Goal: Transaction & Acquisition: Purchase product/service

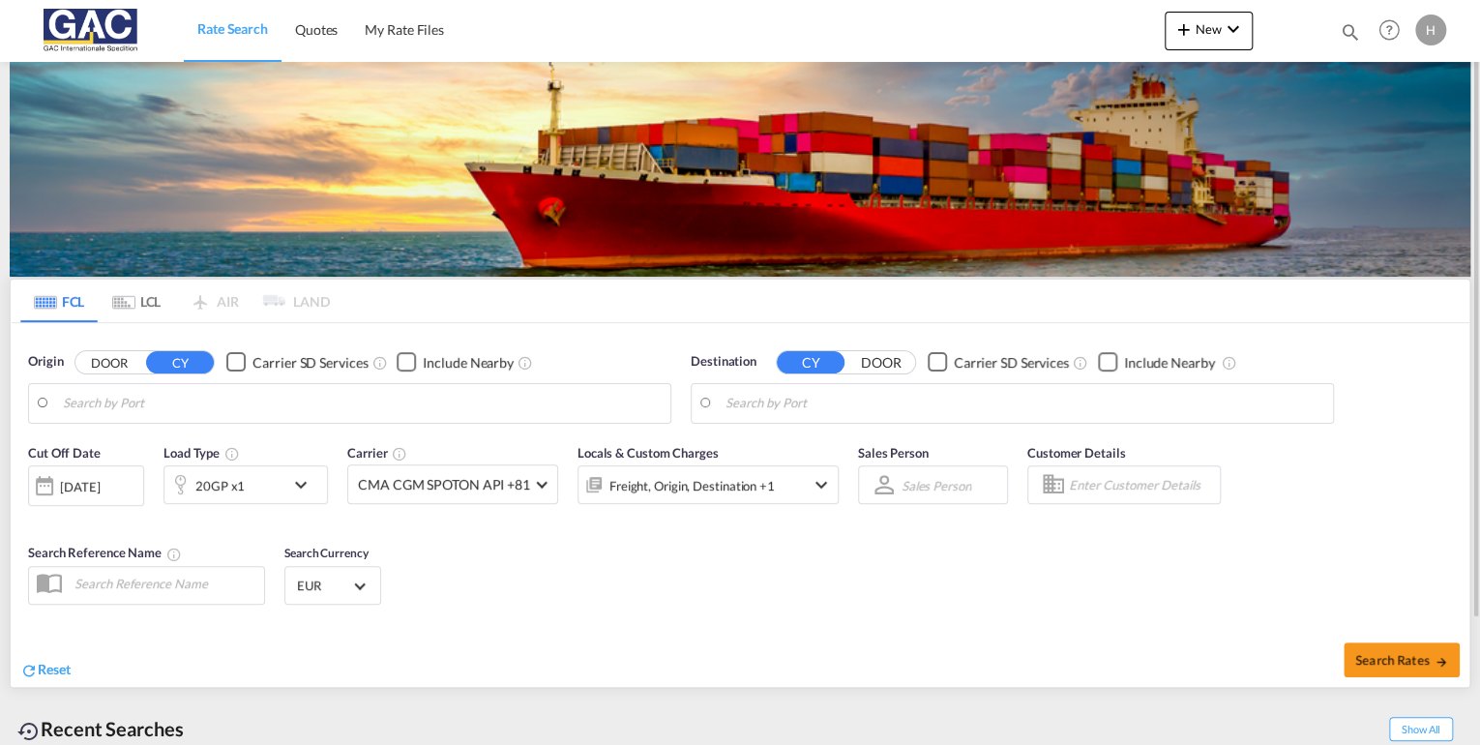
type input "[GEOGRAPHIC_DATA], DEBRV"
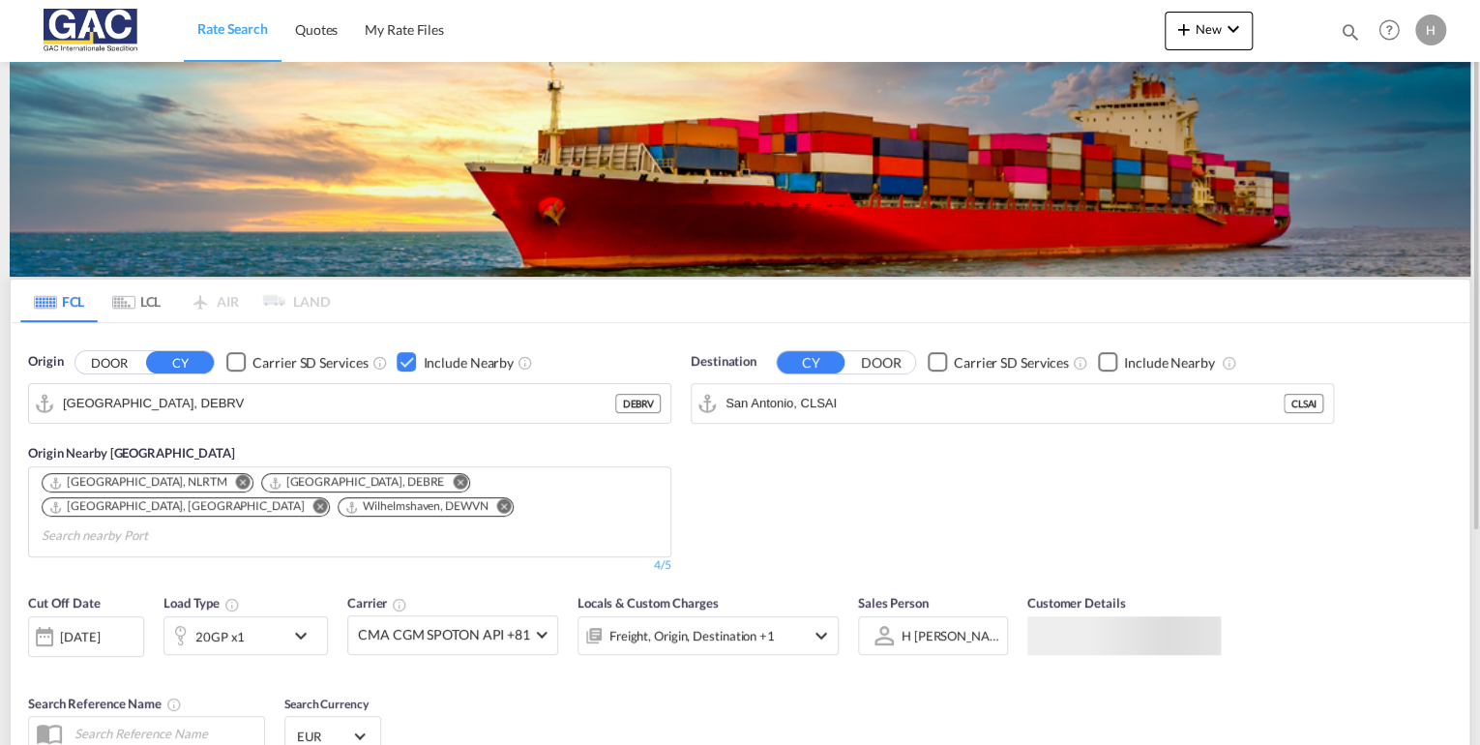
click at [274, 616] on div "20GP x1" at bounding box center [224, 635] width 120 height 39
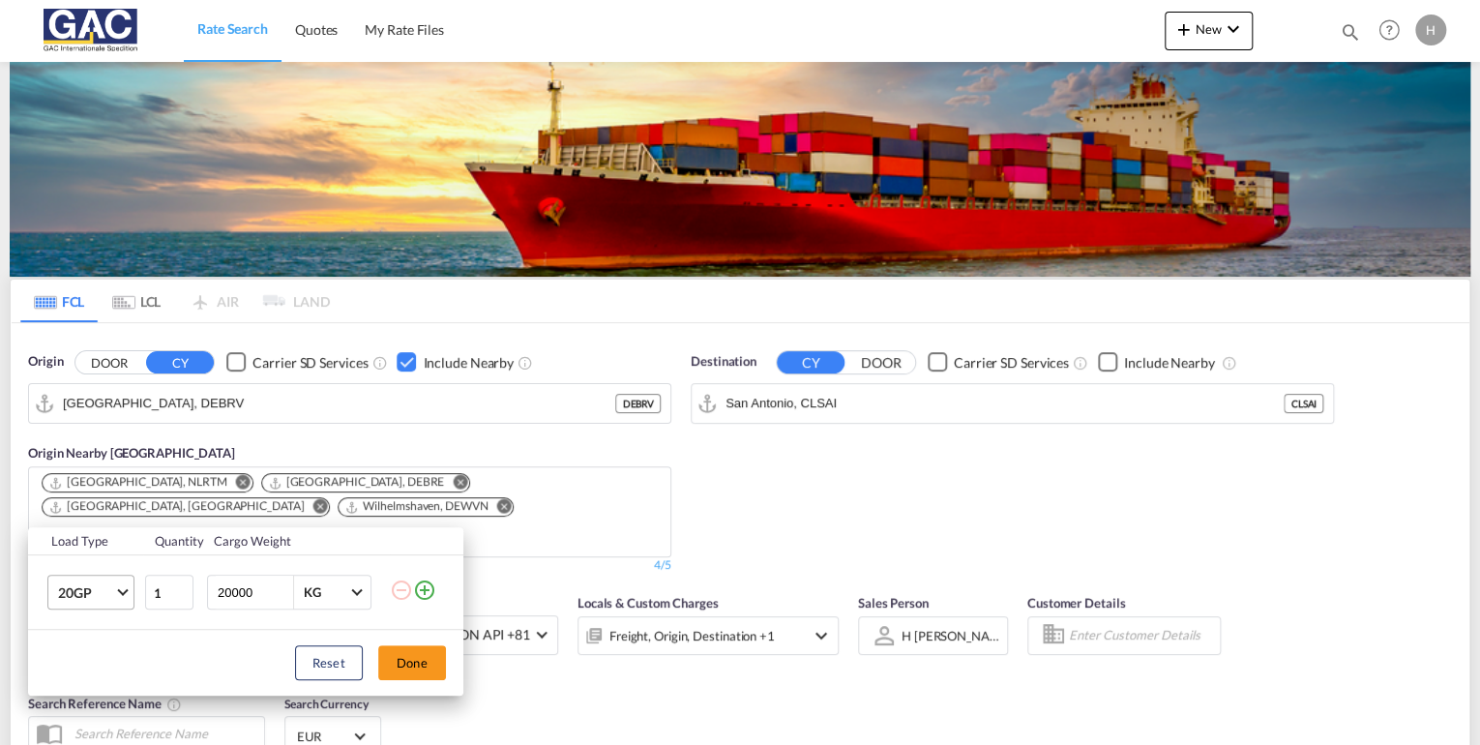
click at [98, 580] on md-select-value "20GP" at bounding box center [94, 591] width 77 height 33
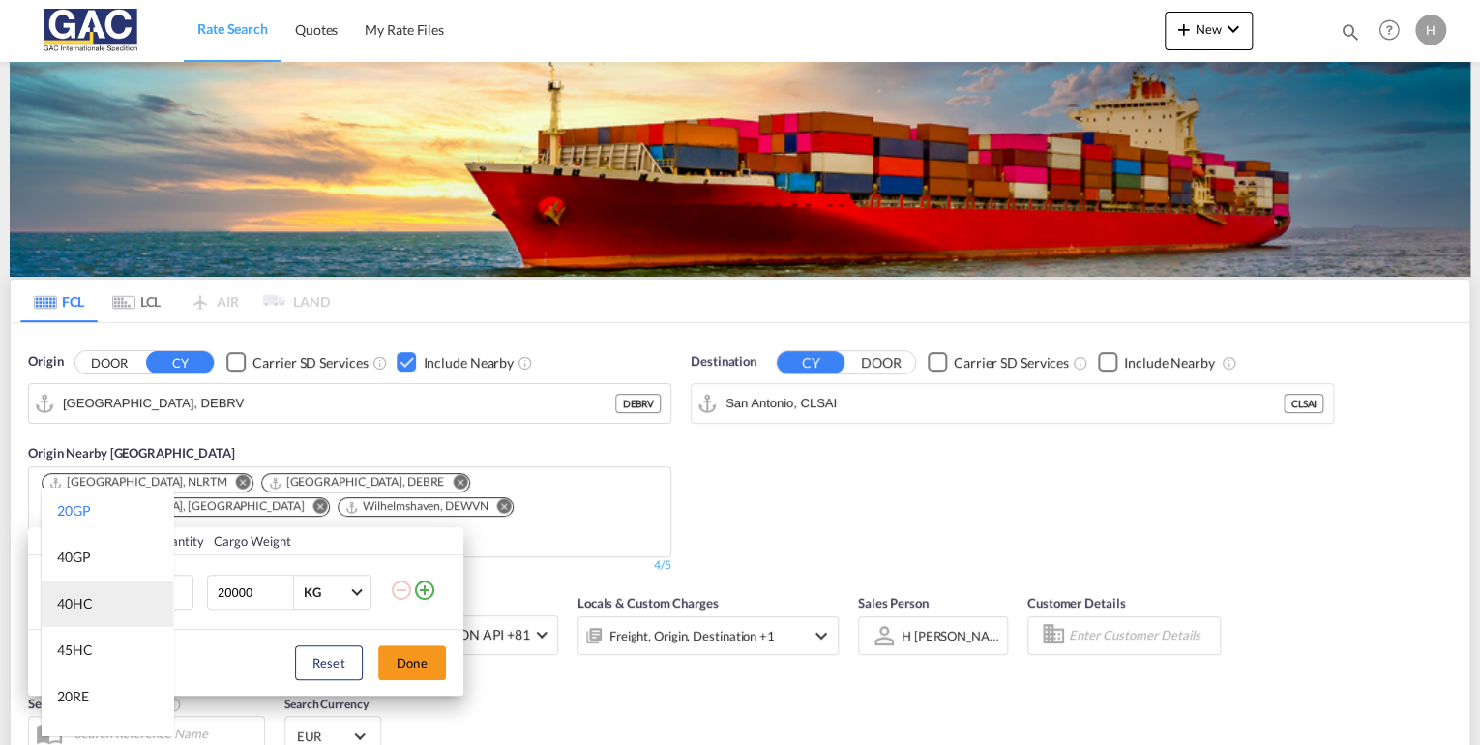
click at [95, 607] on md-option "40HC" at bounding box center [108, 603] width 132 height 46
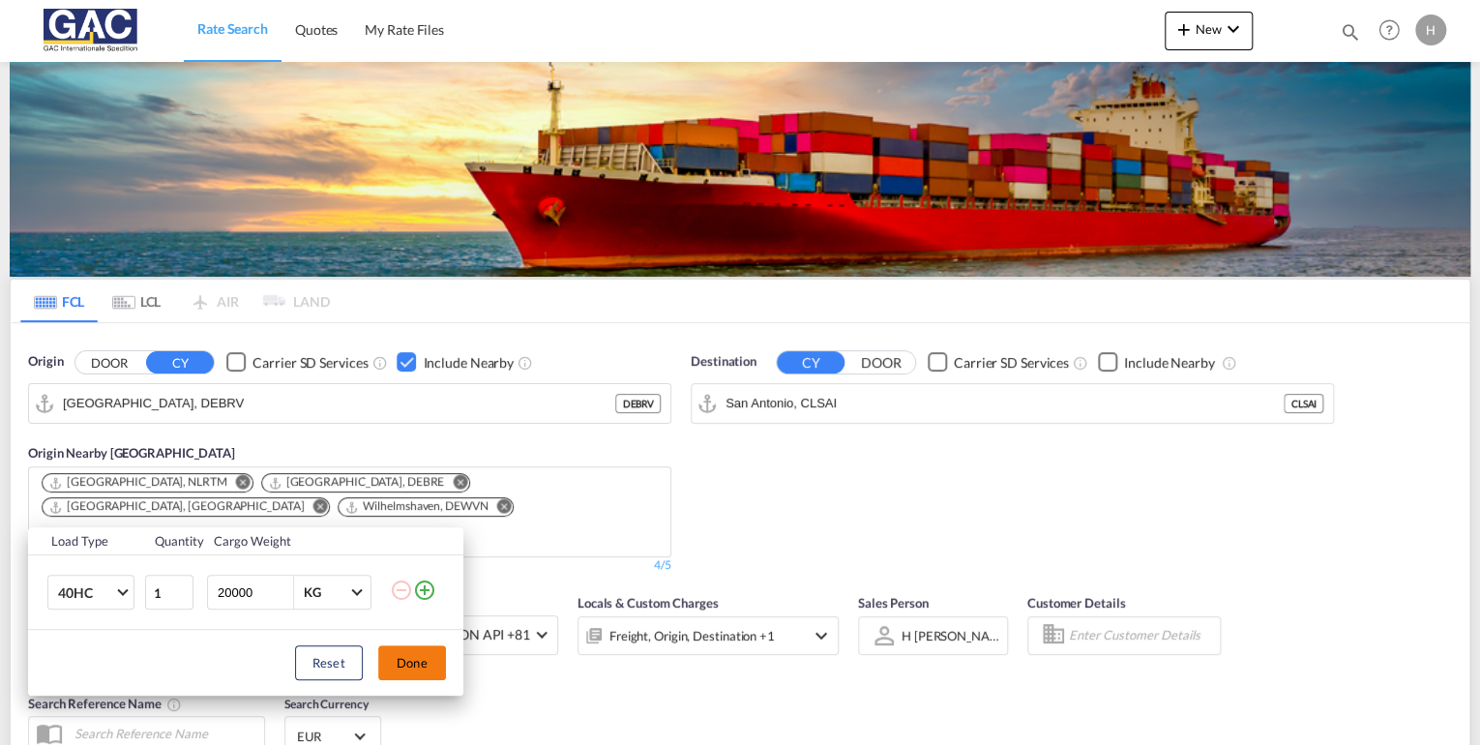
click at [425, 673] on button "Done" at bounding box center [412, 662] width 68 height 35
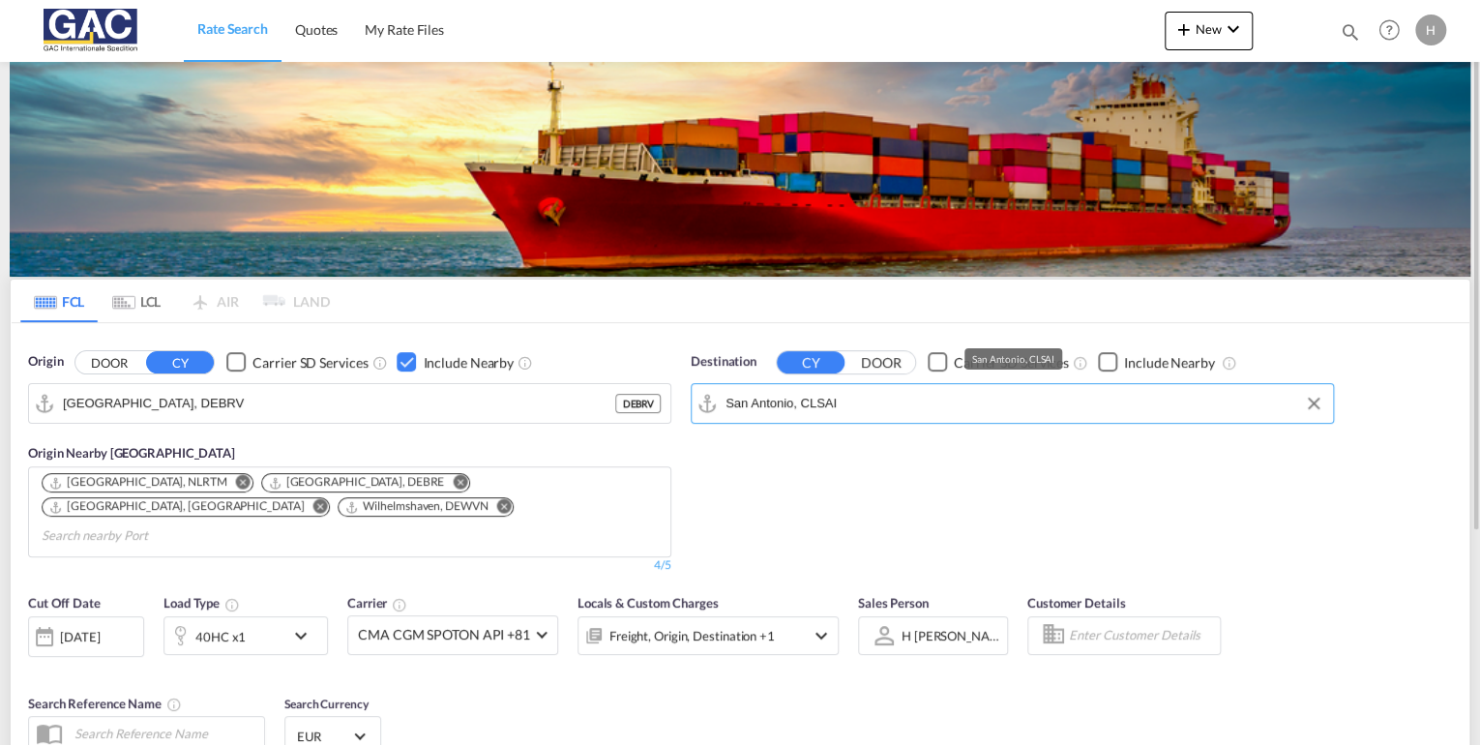
click at [863, 410] on input "San Antonio, CLSAI" at bounding box center [1024, 403] width 598 height 29
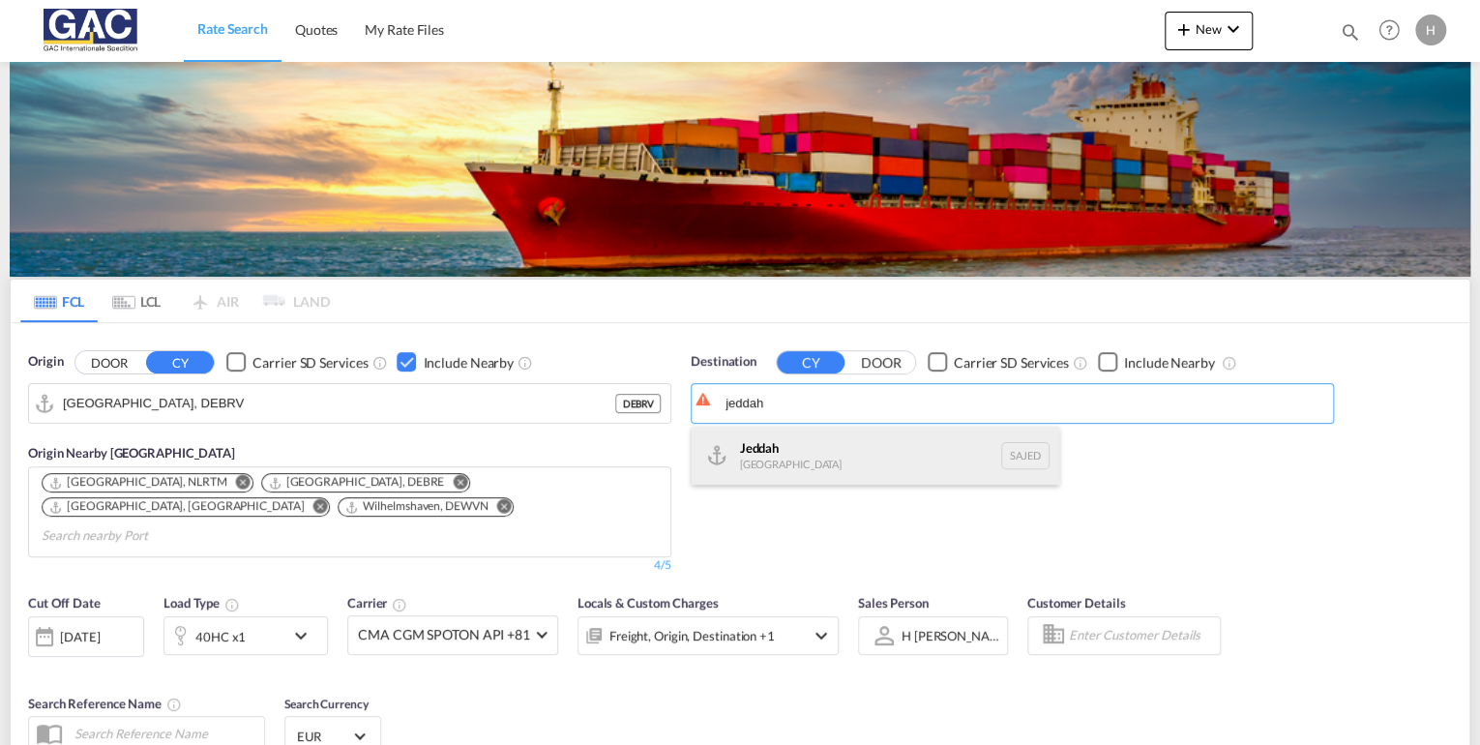
click at [794, 438] on div "Jeddah [GEOGRAPHIC_DATA] SAJED" at bounding box center [874, 455] width 367 height 58
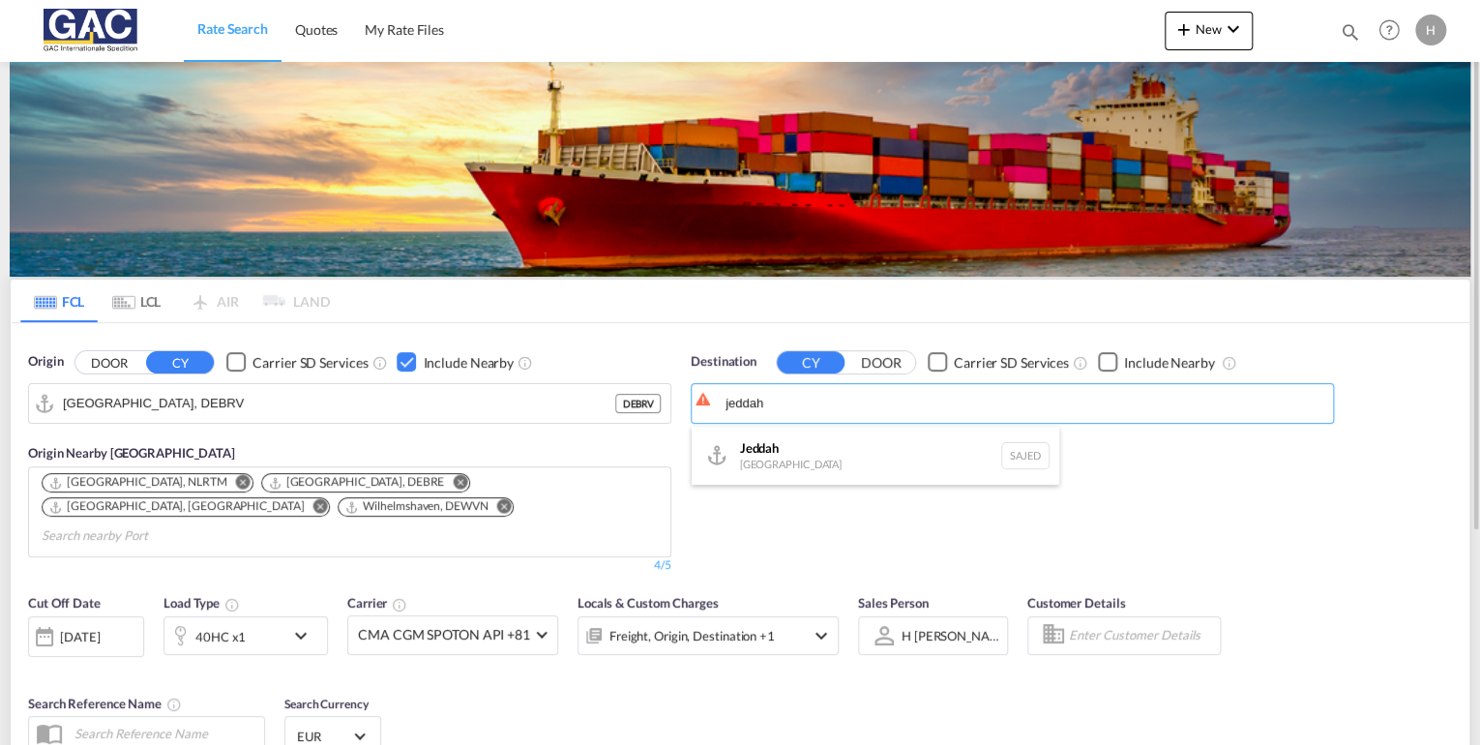
type input "Jeddah, SAJED"
click at [1108, 360] on div "Checkbox No Ink" at bounding box center [1107, 361] width 19 height 19
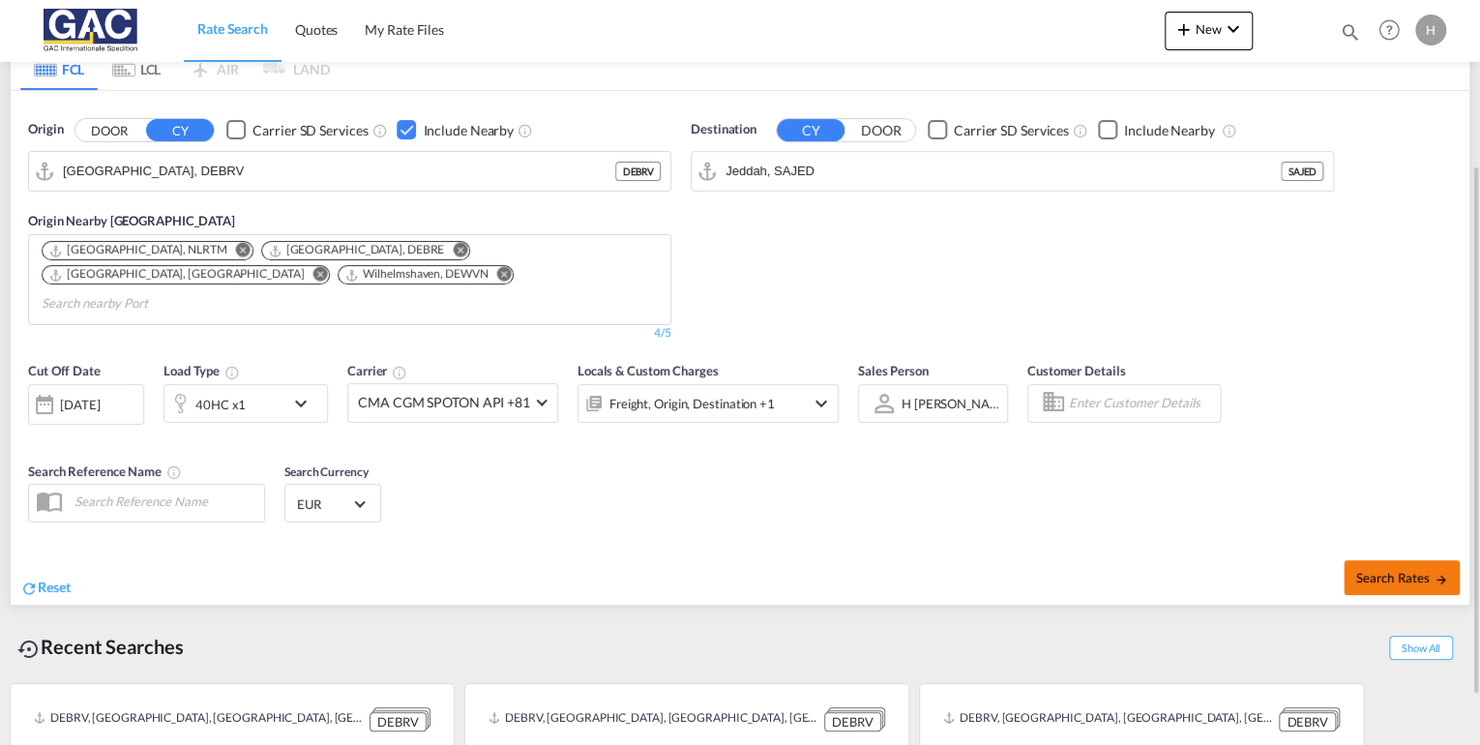
click at [1418, 570] on span "Search Rates" at bounding box center [1401, 577] width 93 height 15
type input "DEBRV to SAJED / [DATE]"
